Goal: Information Seeking & Learning: Learn about a topic

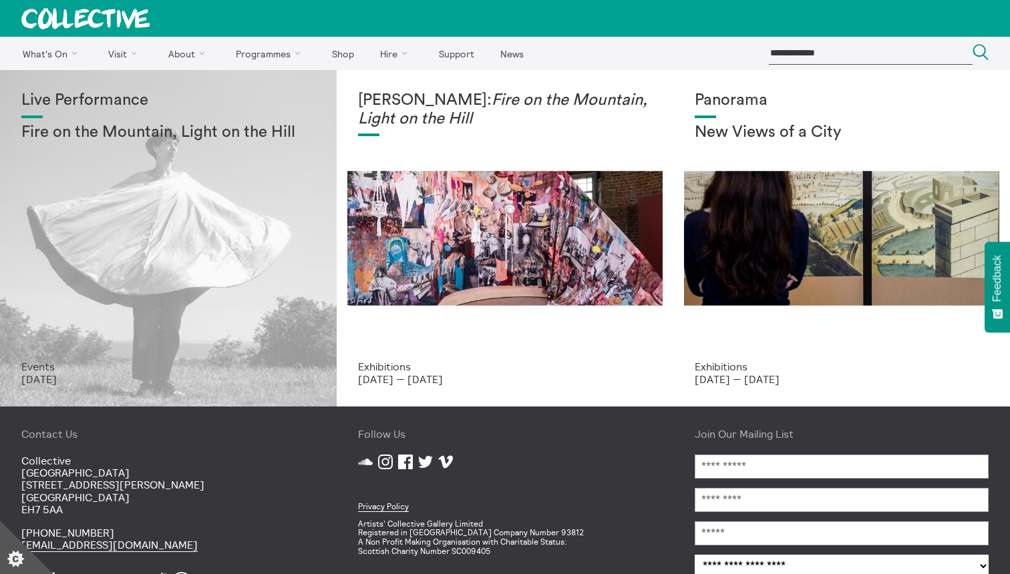
click at [65, 240] on div "Live Performance Fire on the Mountain, Light on the Hill" at bounding box center [168, 225] width 294 height 269
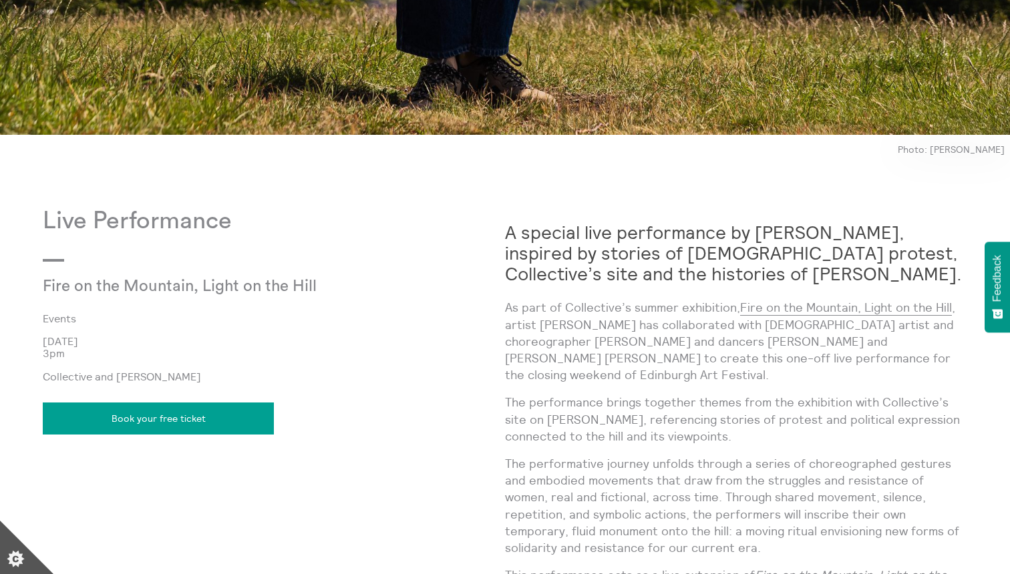
scroll to position [946, 0]
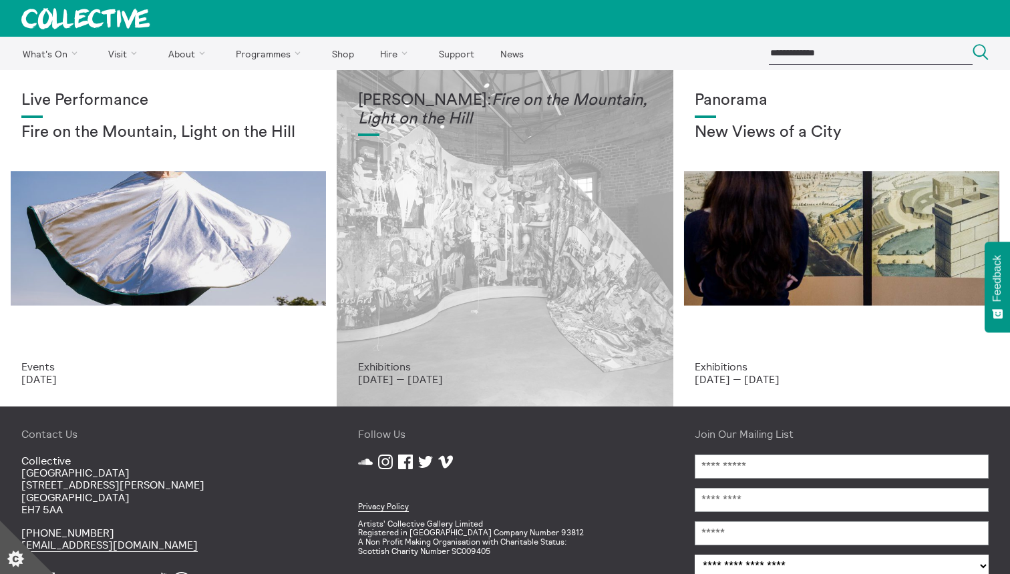
click at [494, 166] on div "Mercedes Azpilicueta: Fire on the Mountain, Light on the Hill" at bounding box center [505, 225] width 294 height 269
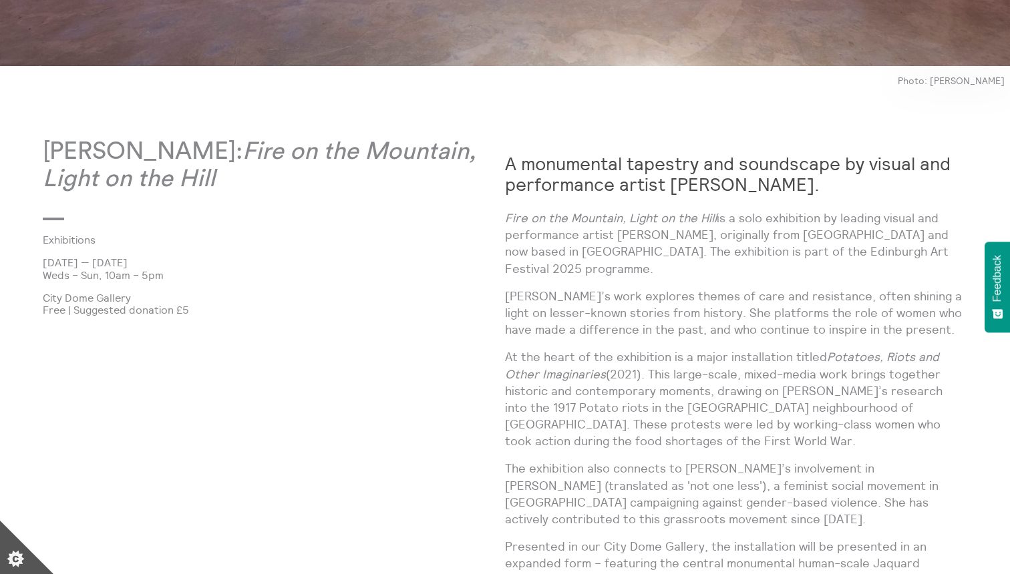
scroll to position [678, 0]
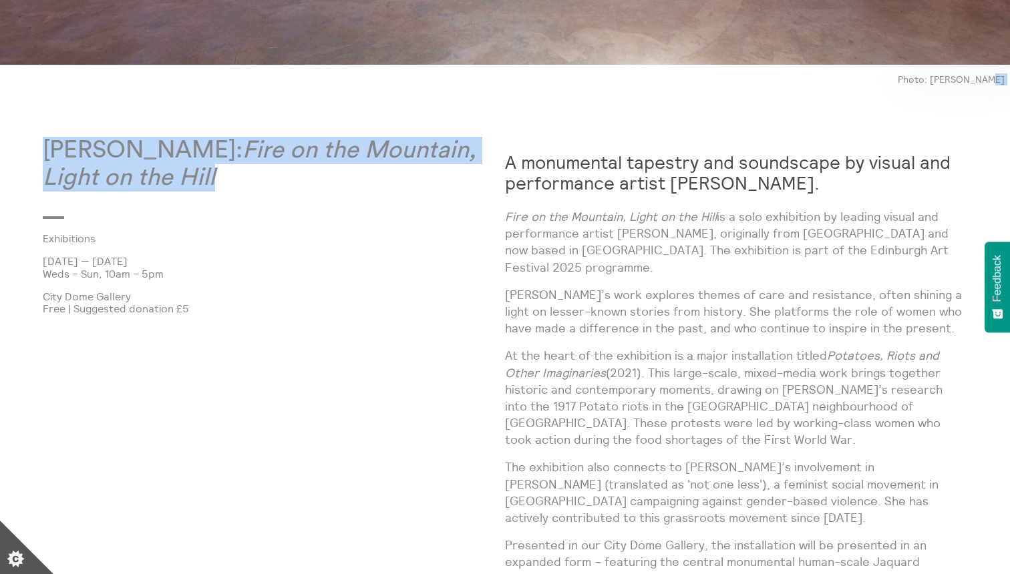
drag, startPoint x: 42, startPoint y: 146, endPoint x: 332, endPoint y: 176, distance: 291.3
click at [332, 176] on body "**********" at bounding box center [505, 577] width 1010 height 2510
copy body "Mercedes Azpilicueta: Fire on the Mountain, Light on the Hill"
